Goal: Task Accomplishment & Management: Manage account settings

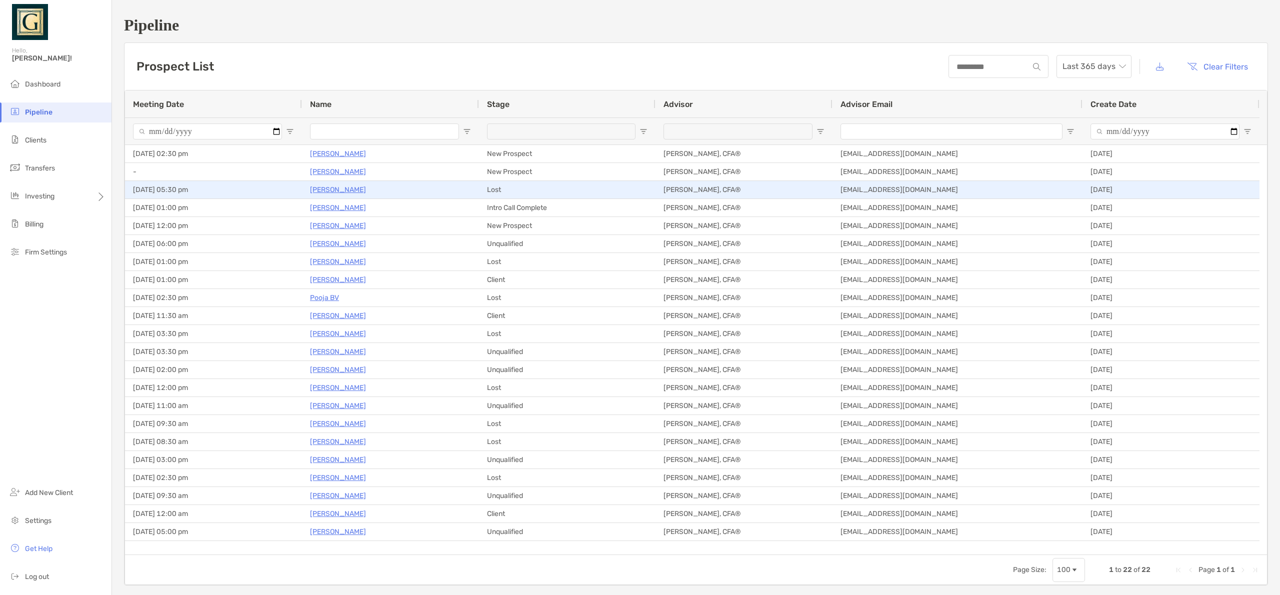
click at [329, 189] on p "Alvie Kinaman" at bounding box center [338, 189] width 56 height 12
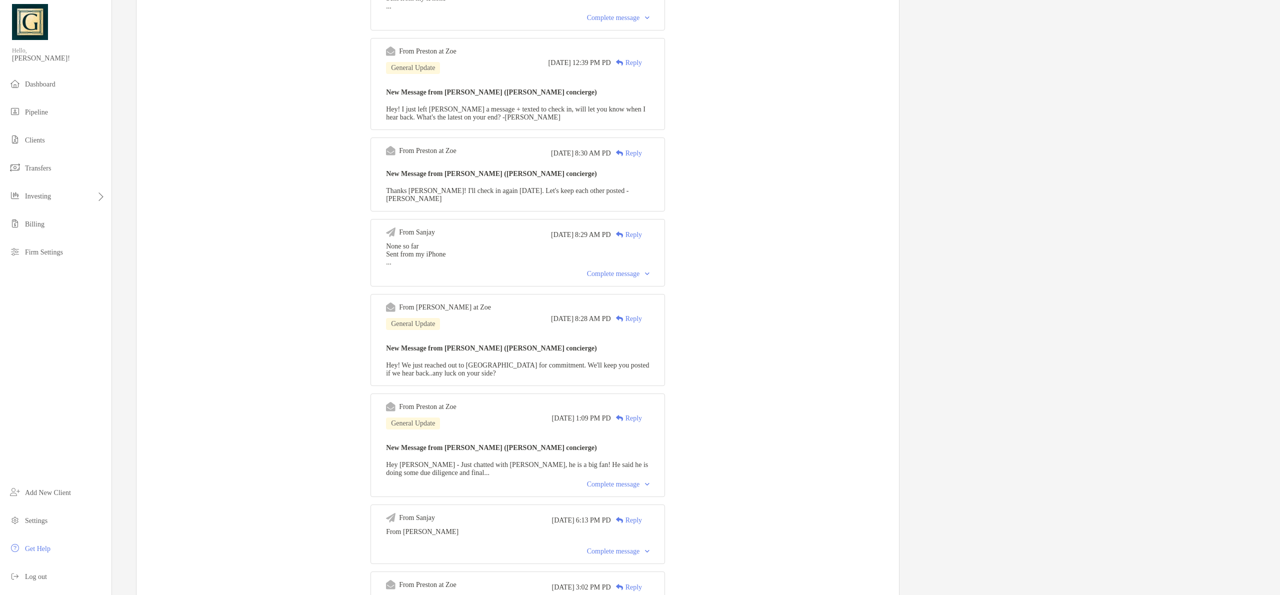
scroll to position [653, 0]
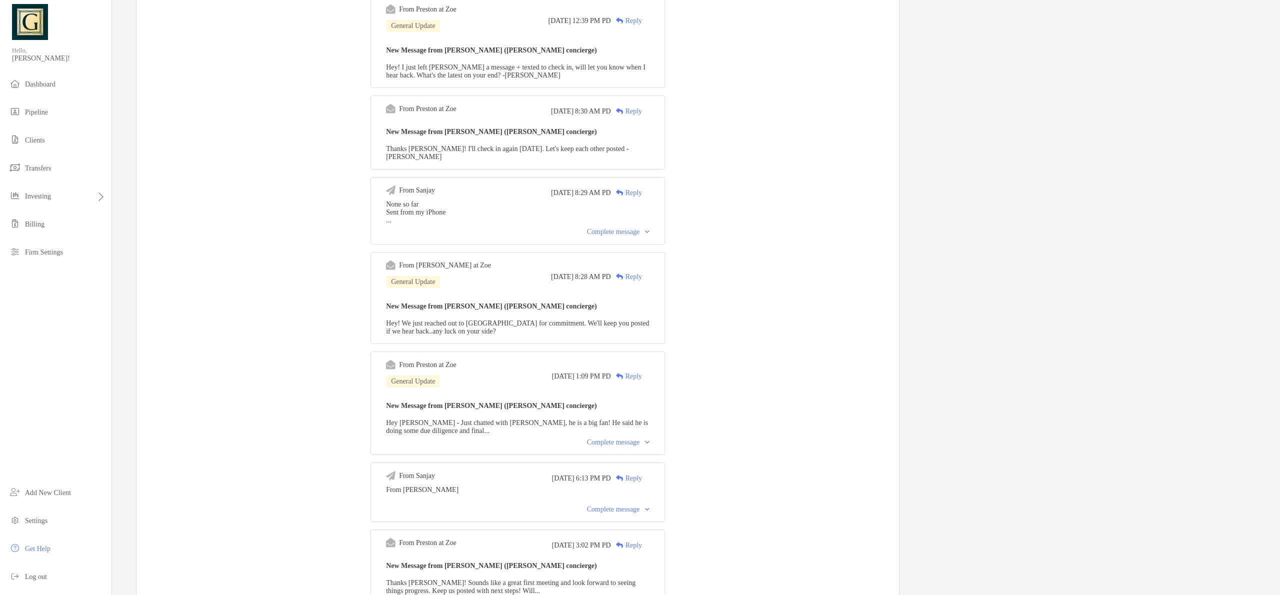
click at [621, 446] on div "Complete message" at bounding box center [618, 442] width 62 height 8
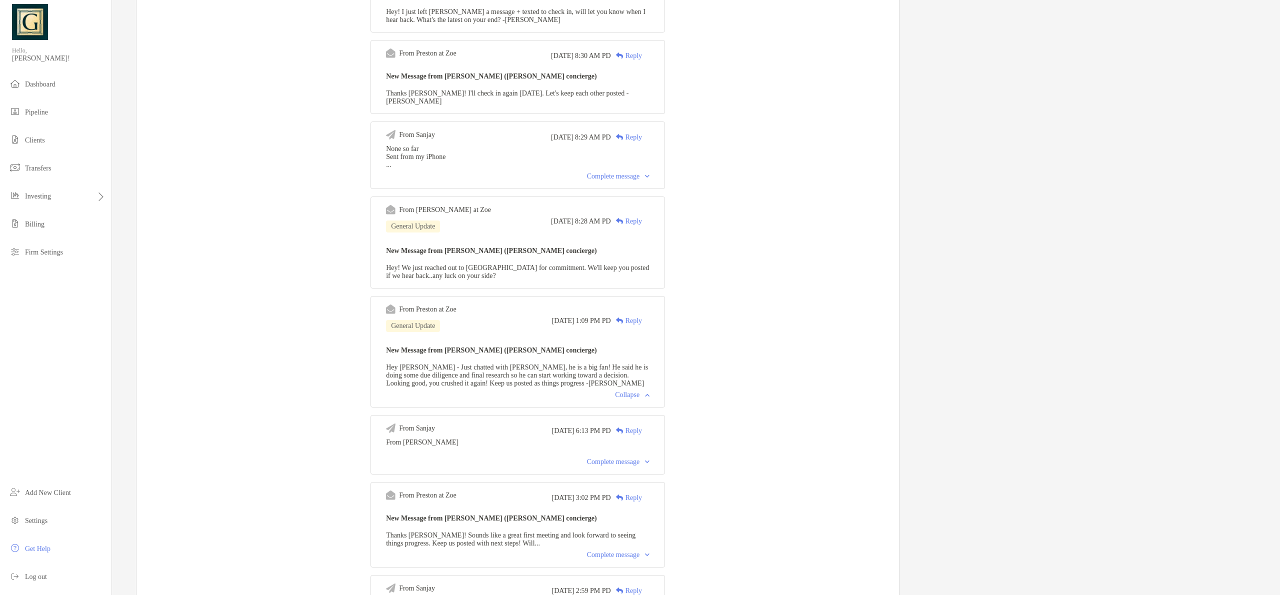
scroll to position [722, 0]
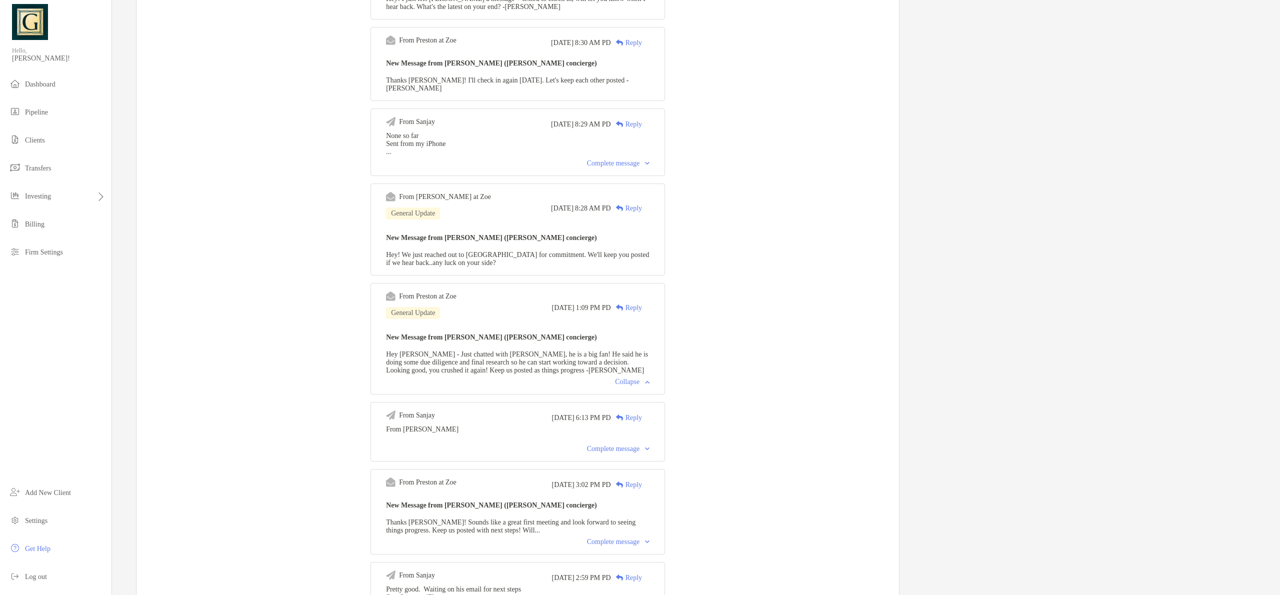
click at [621, 453] on div "Complete message" at bounding box center [618, 449] width 62 height 8
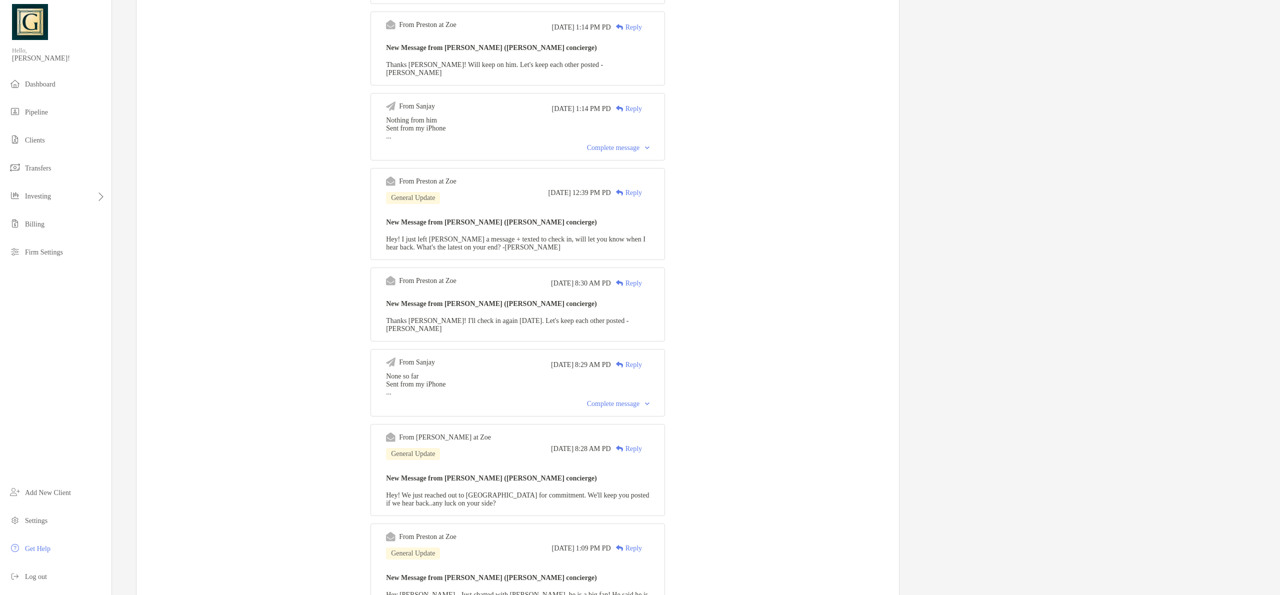
scroll to position [282, 0]
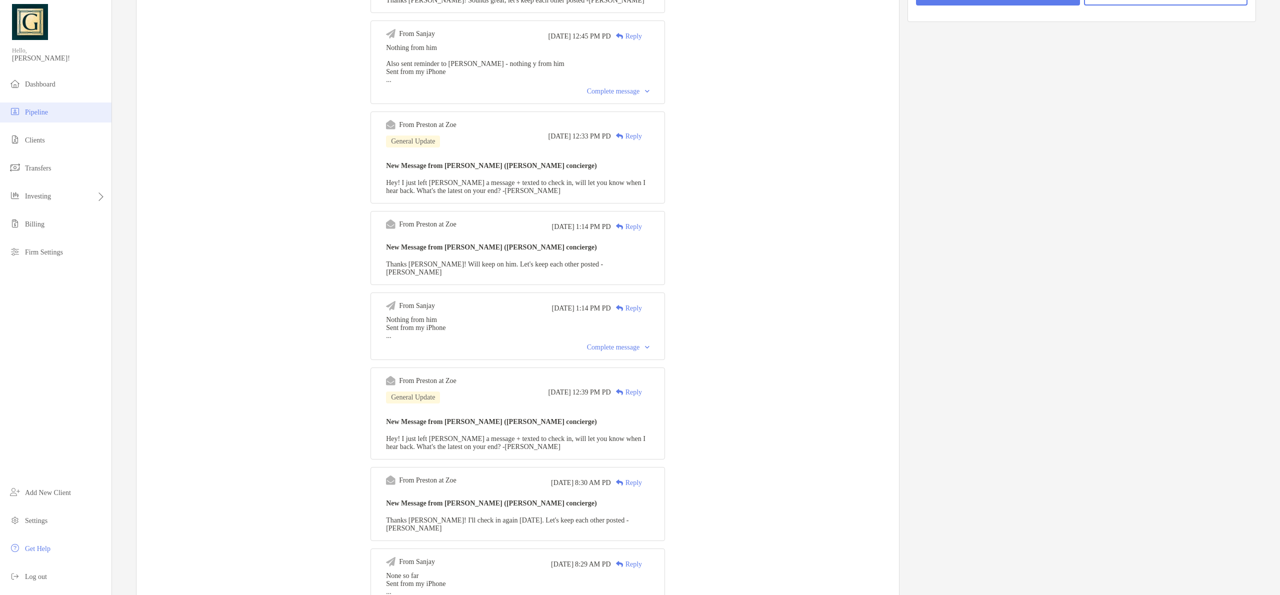
click at [35, 102] on li "Pipeline" at bounding box center [55, 112] width 111 height 20
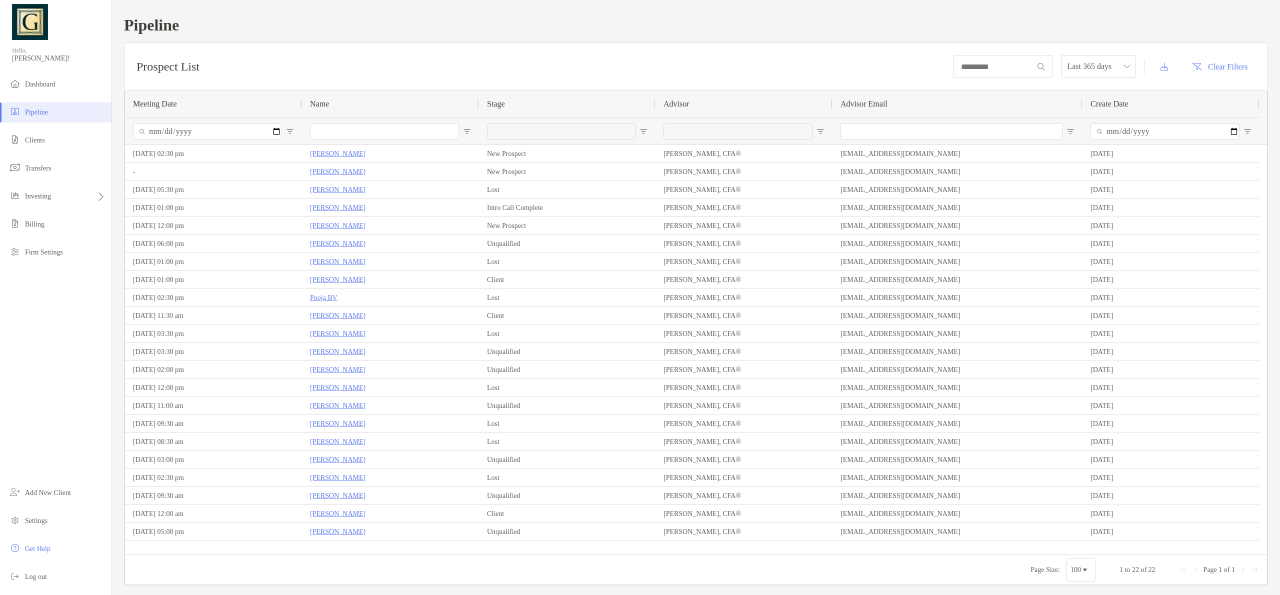
click at [501, 103] on span "Stage" at bounding box center [496, 103] width 18 height 9
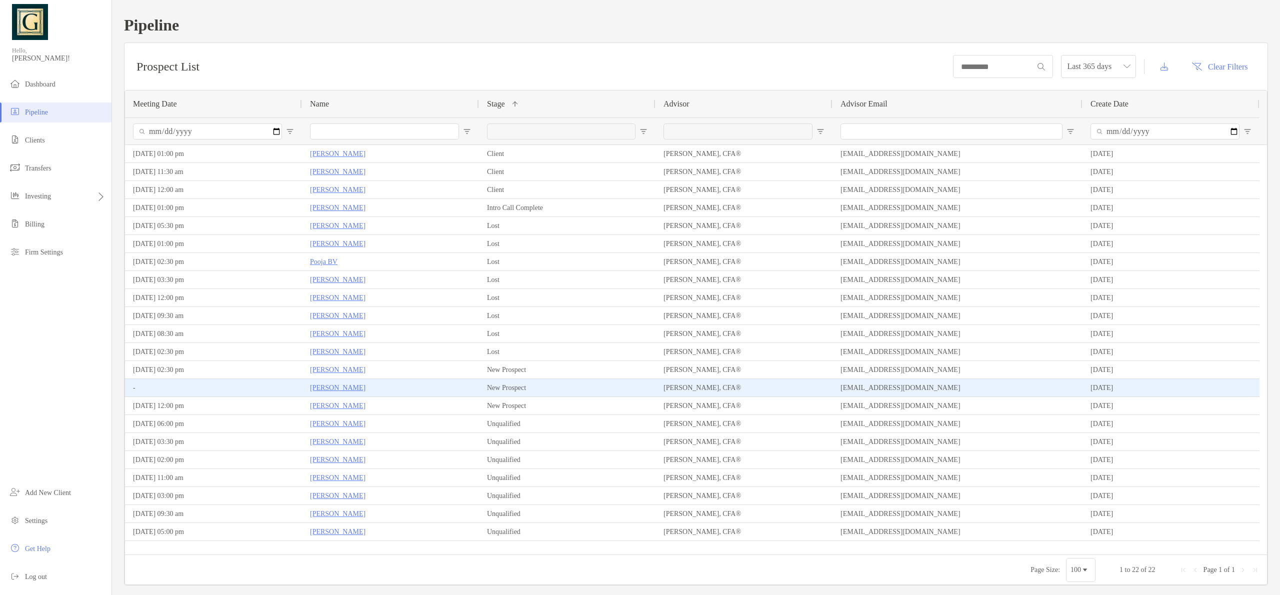
click at [345, 385] on p "[PERSON_NAME]" at bounding box center [337, 387] width 55 height 12
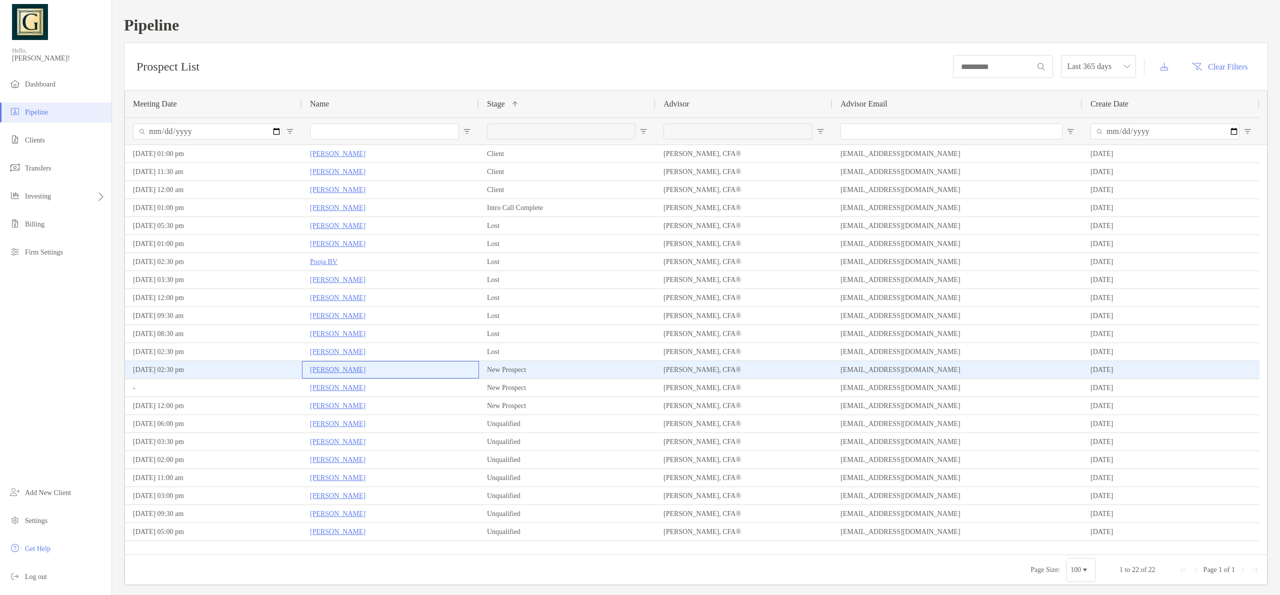
click at [334, 368] on p "[PERSON_NAME]" at bounding box center [337, 369] width 55 height 12
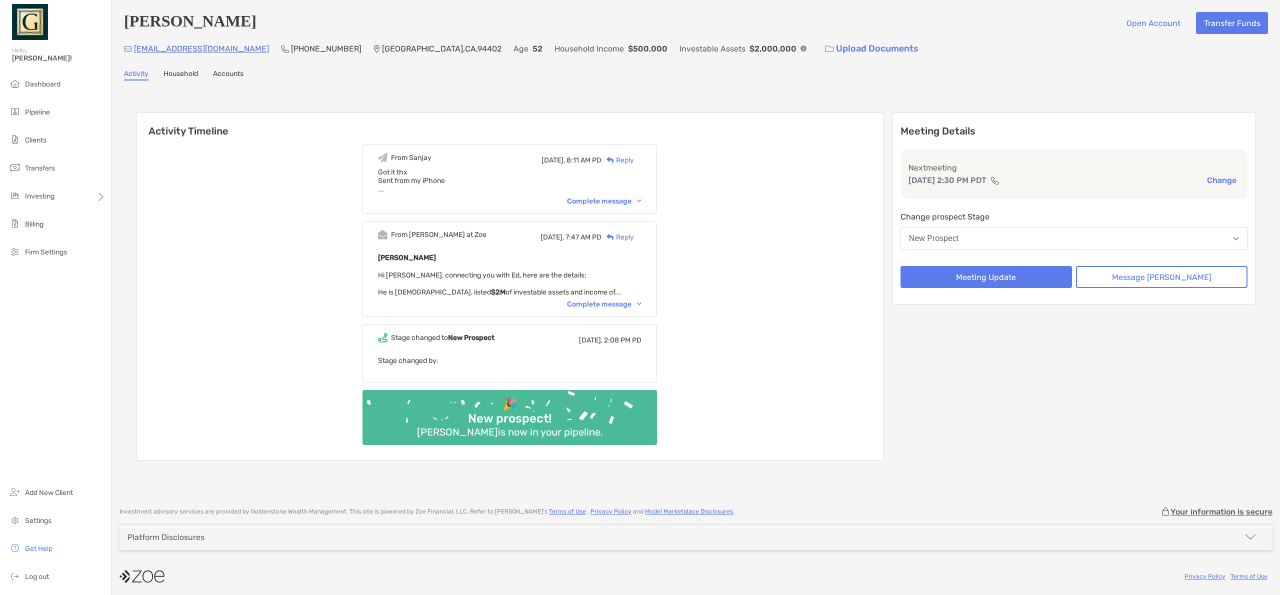
click at [606, 306] on div "Complete message" at bounding box center [604, 304] width 74 height 8
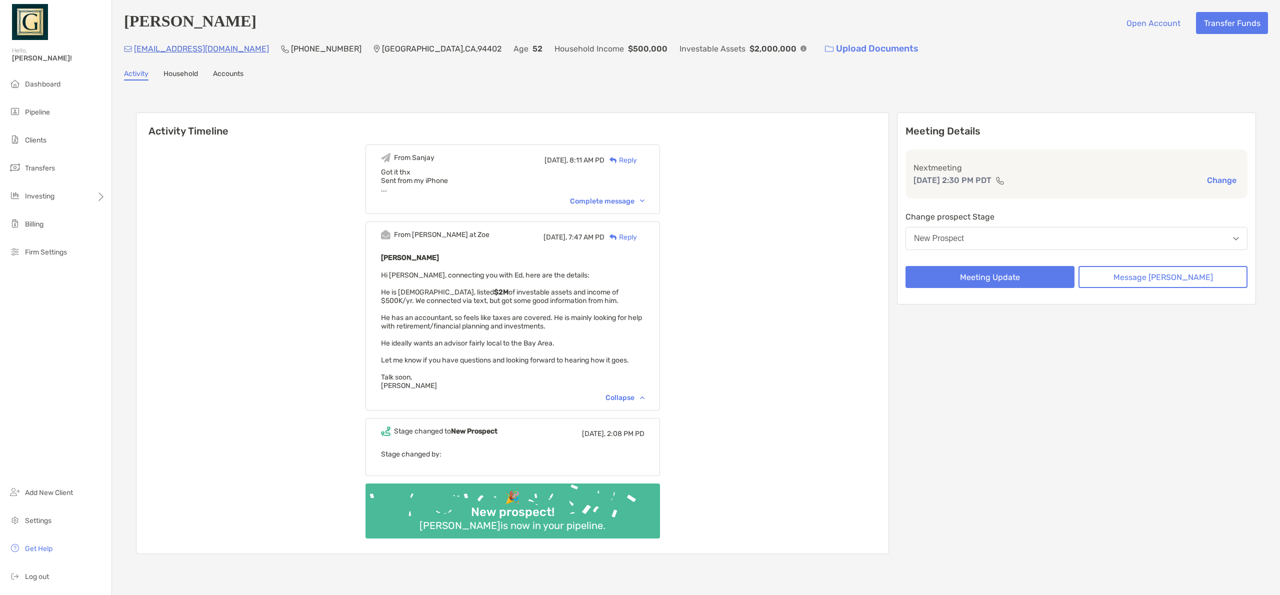
click at [606, 199] on div "Complete message" at bounding box center [607, 201] width 74 height 8
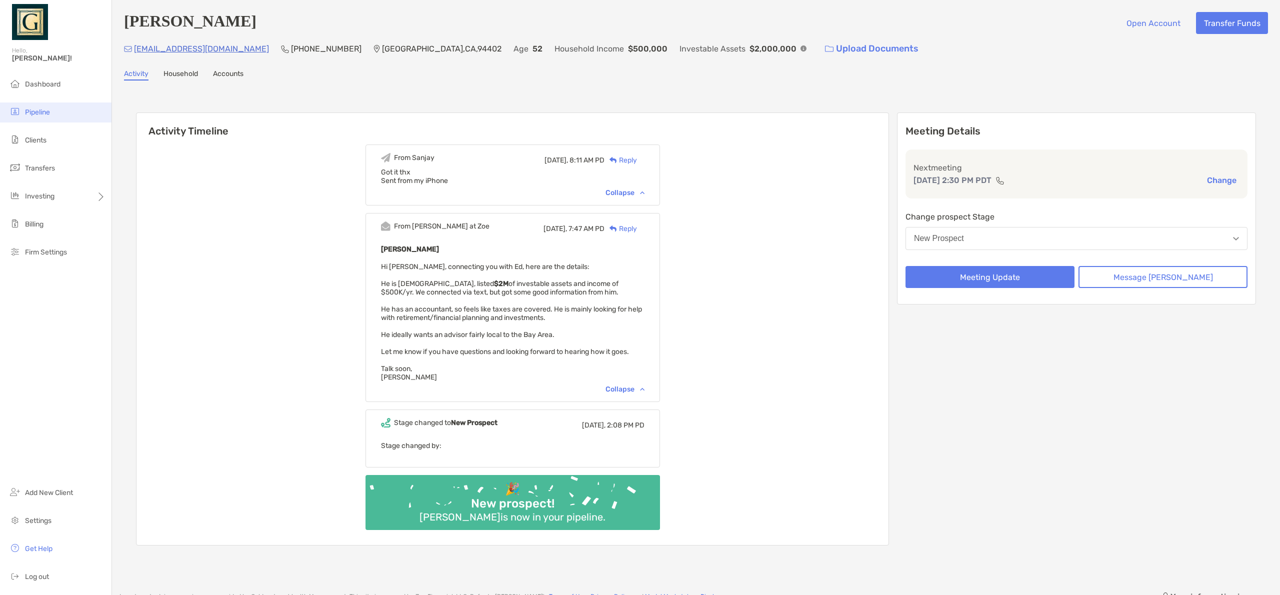
click at [64, 107] on li "Pipeline" at bounding box center [55, 112] width 111 height 20
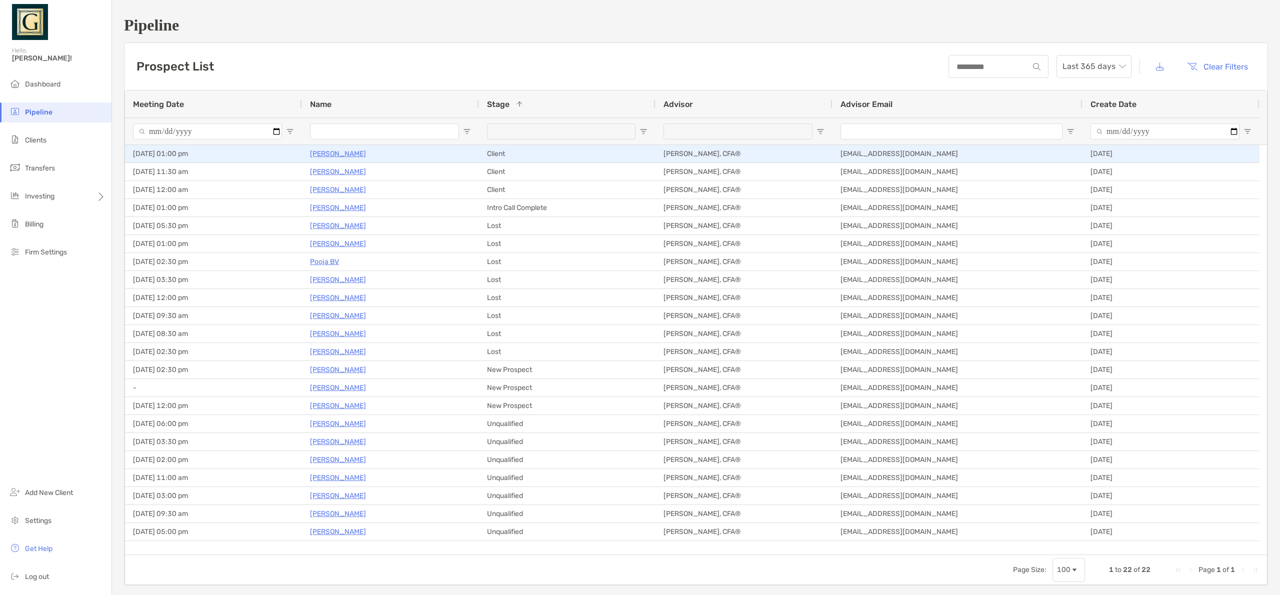
click at [333, 153] on p "[PERSON_NAME]" at bounding box center [338, 153] width 56 height 12
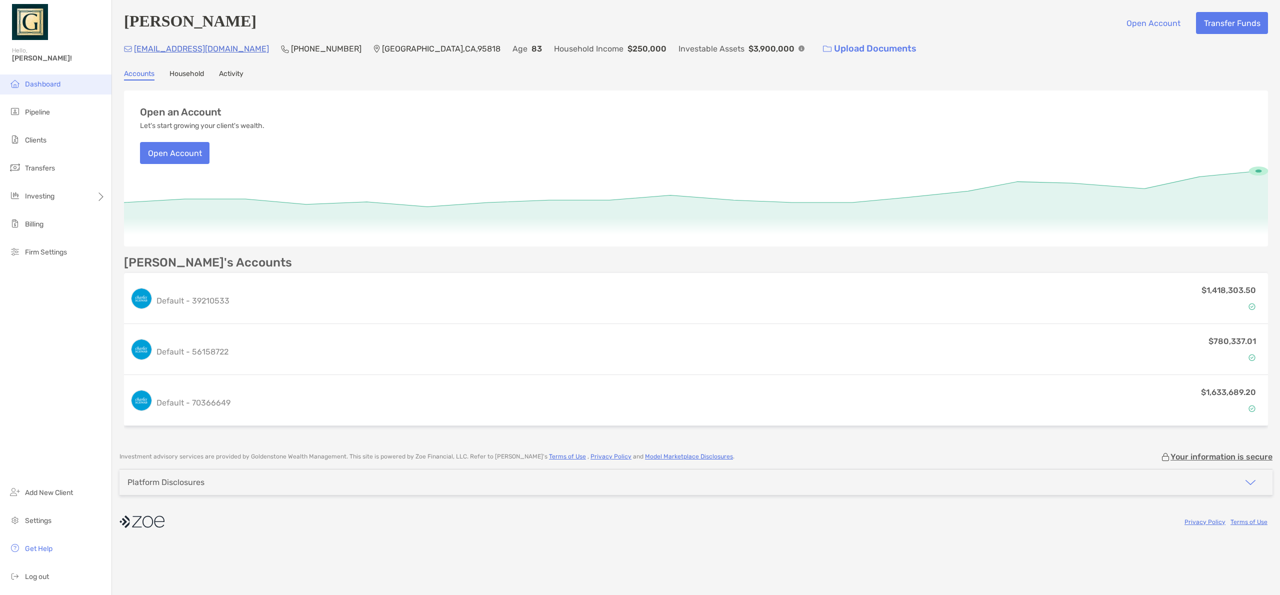
click at [52, 88] on li "Dashboard" at bounding box center [55, 84] width 111 height 20
